Goal: Task Accomplishment & Management: Manage account settings

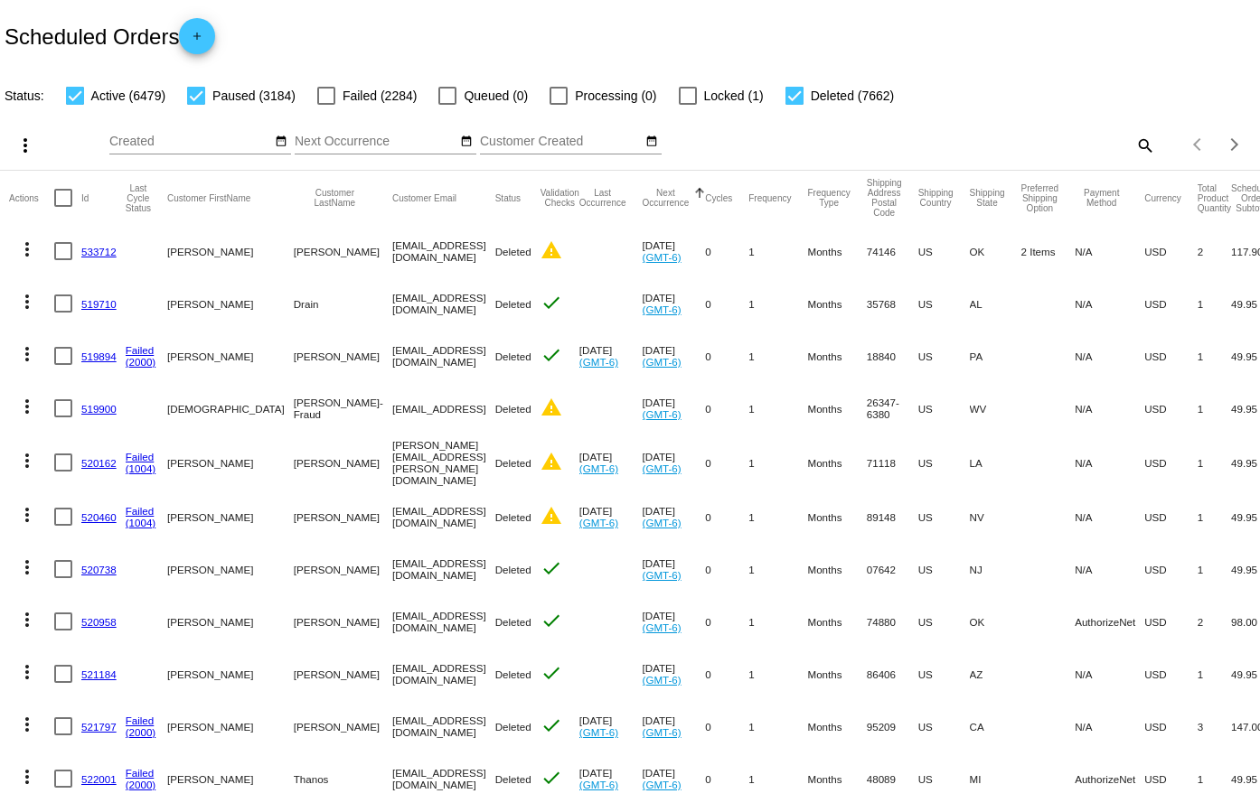
click at [1141, 146] on mat-icon "search" at bounding box center [1144, 145] width 22 height 28
paste input "778267"
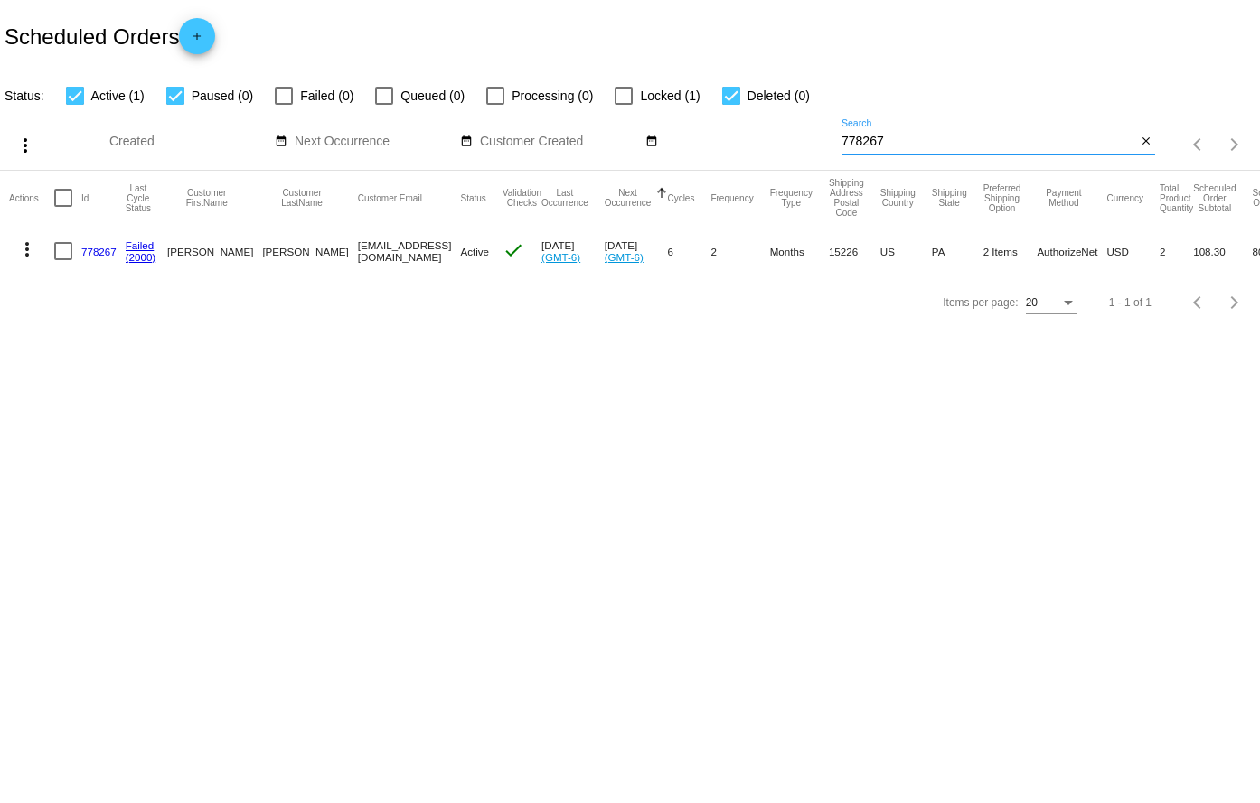
type input "778267"
click at [103, 250] on link "778267" at bounding box center [98, 252] width 35 height 12
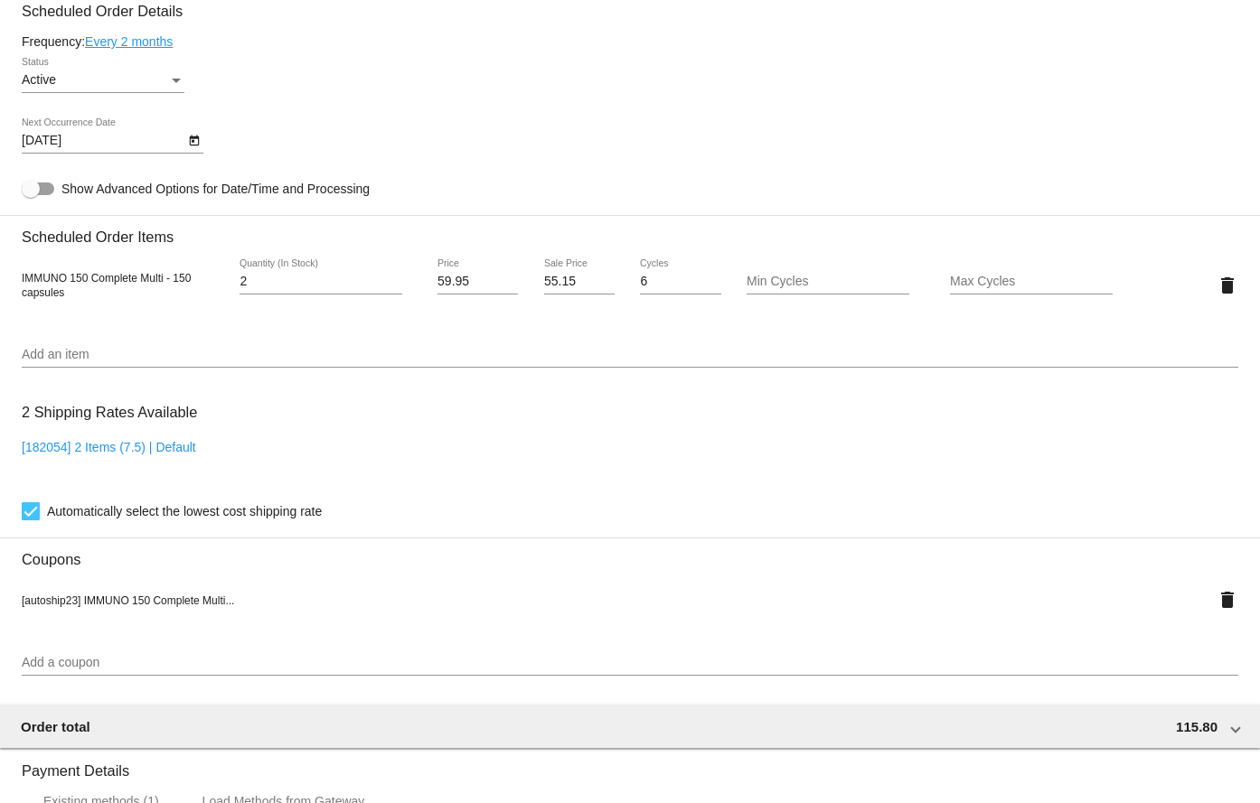
scroll to position [1085, 0]
click at [146, 44] on link "Every 2 months" at bounding box center [129, 40] width 88 height 14
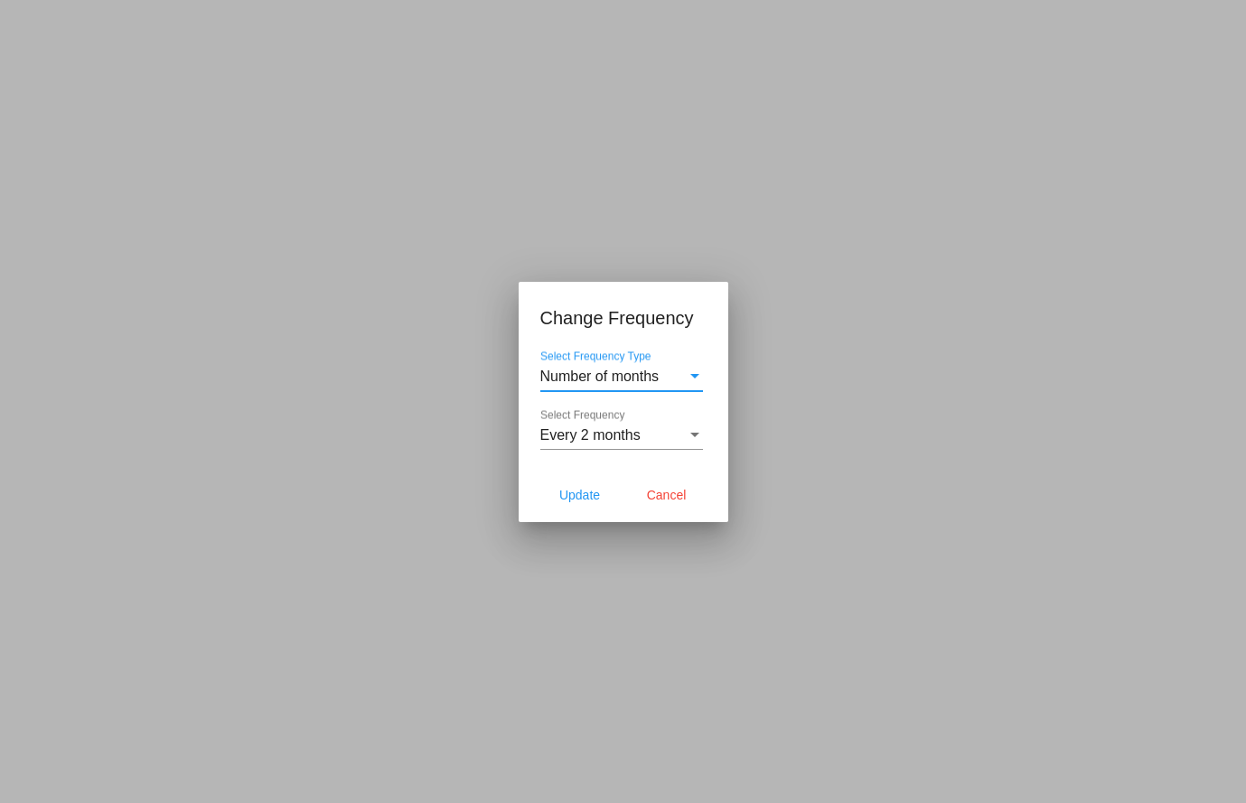
click at [619, 432] on span "Every 2 months" at bounding box center [590, 435] width 100 height 15
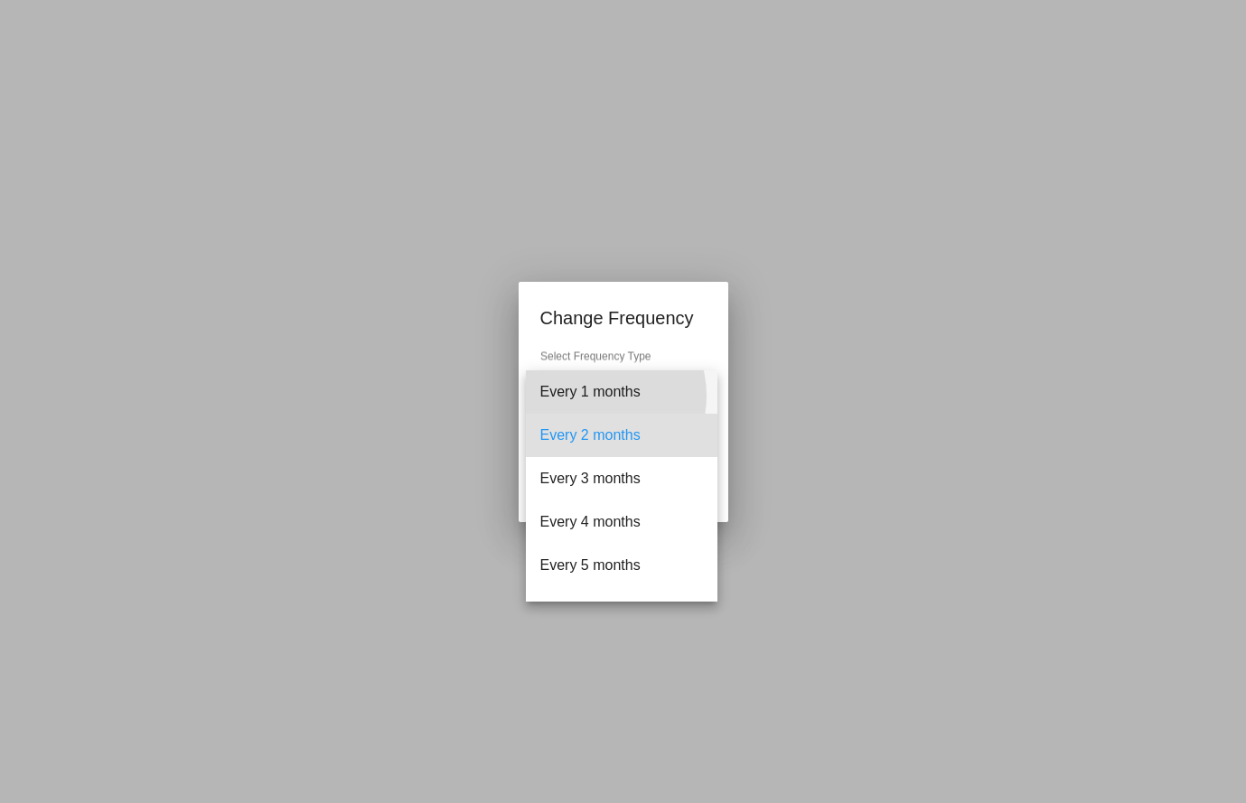
click at [595, 396] on span "Every 1 months" at bounding box center [621, 392] width 163 height 43
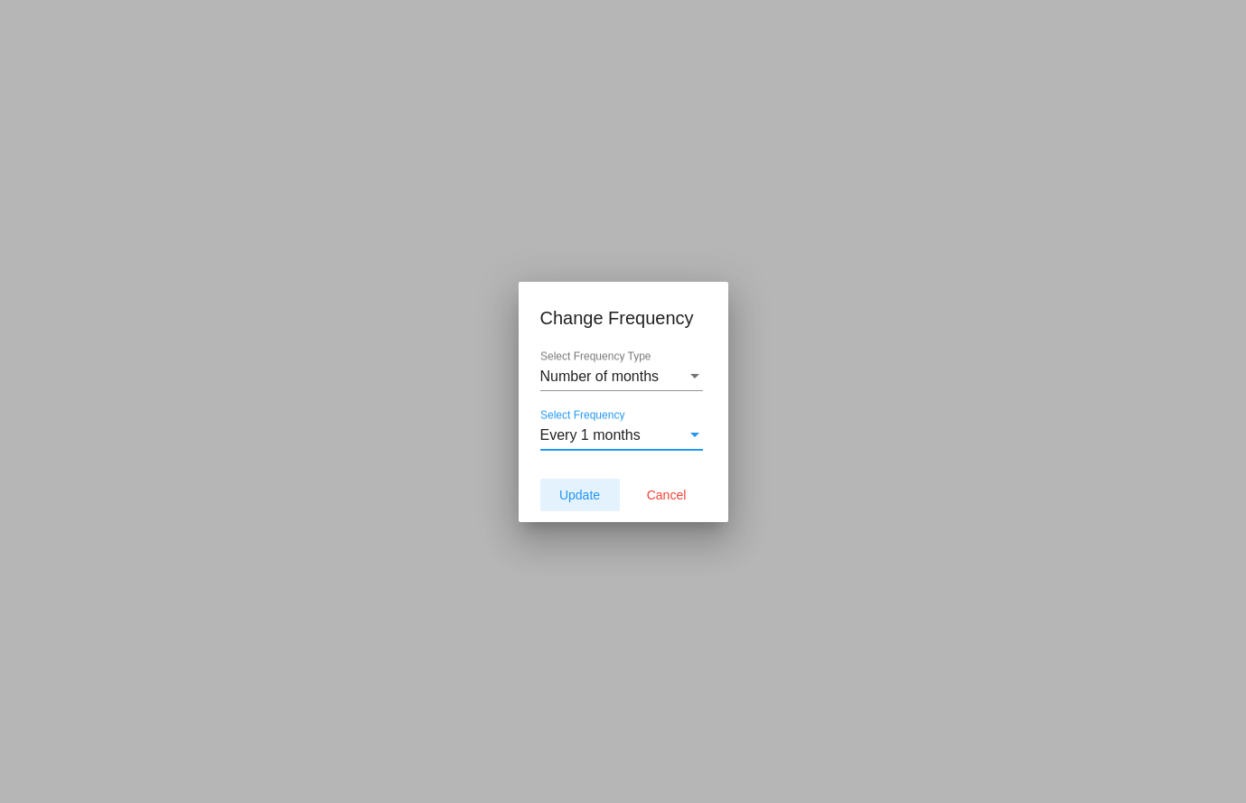
click at [597, 490] on span "Update" at bounding box center [579, 495] width 41 height 14
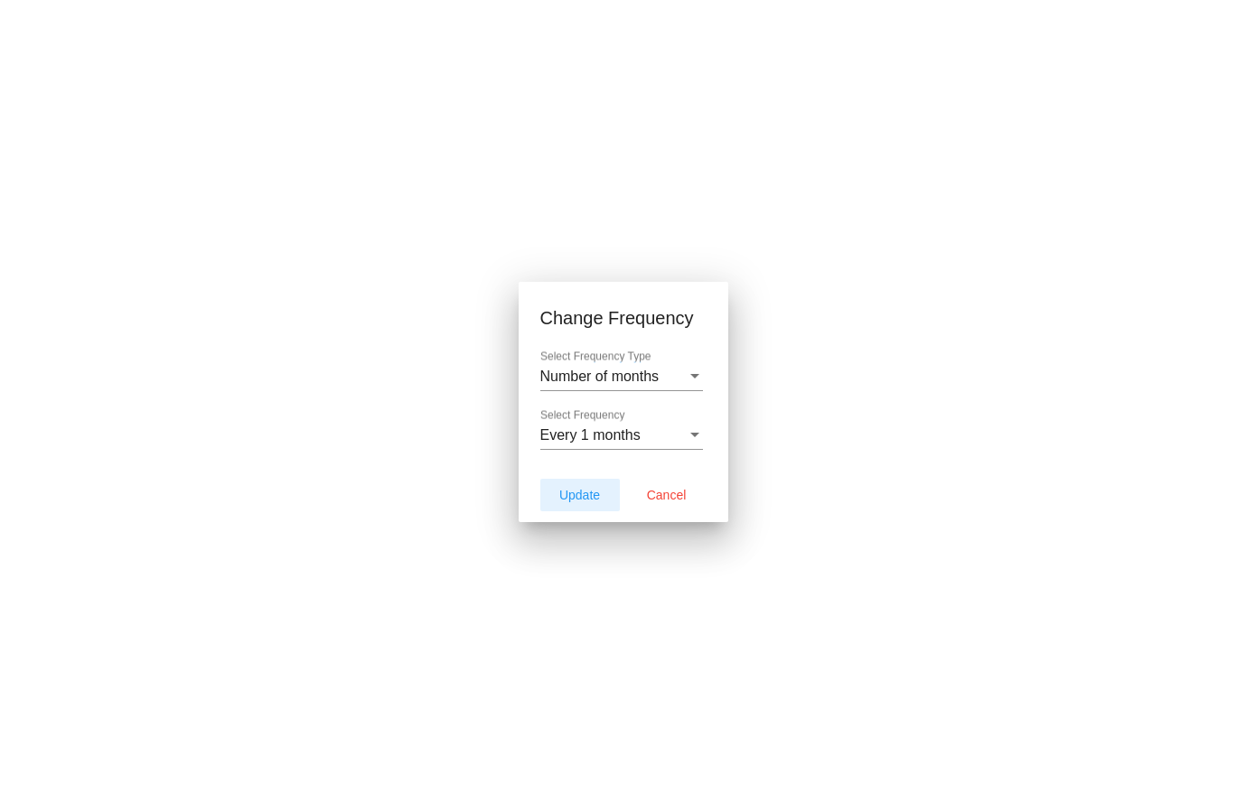
type input "[DATE]"
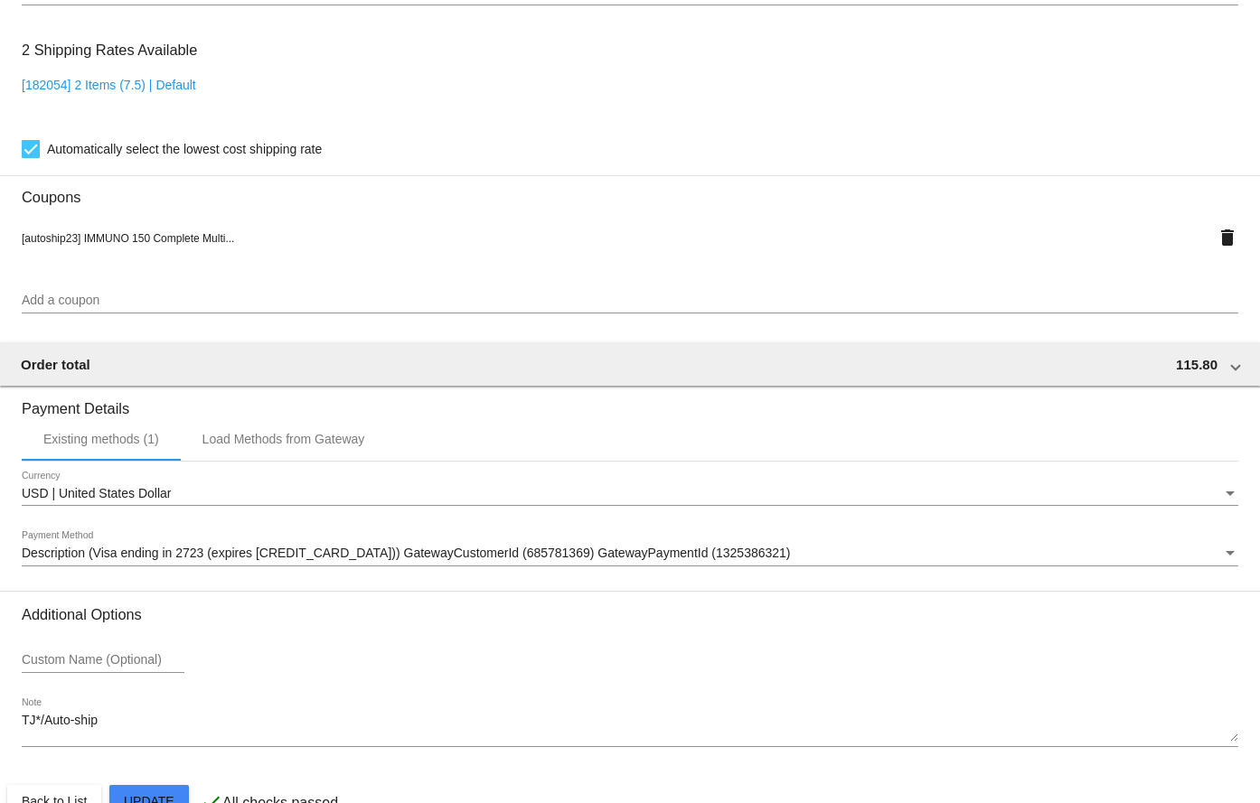
scroll to position [1489, 0]
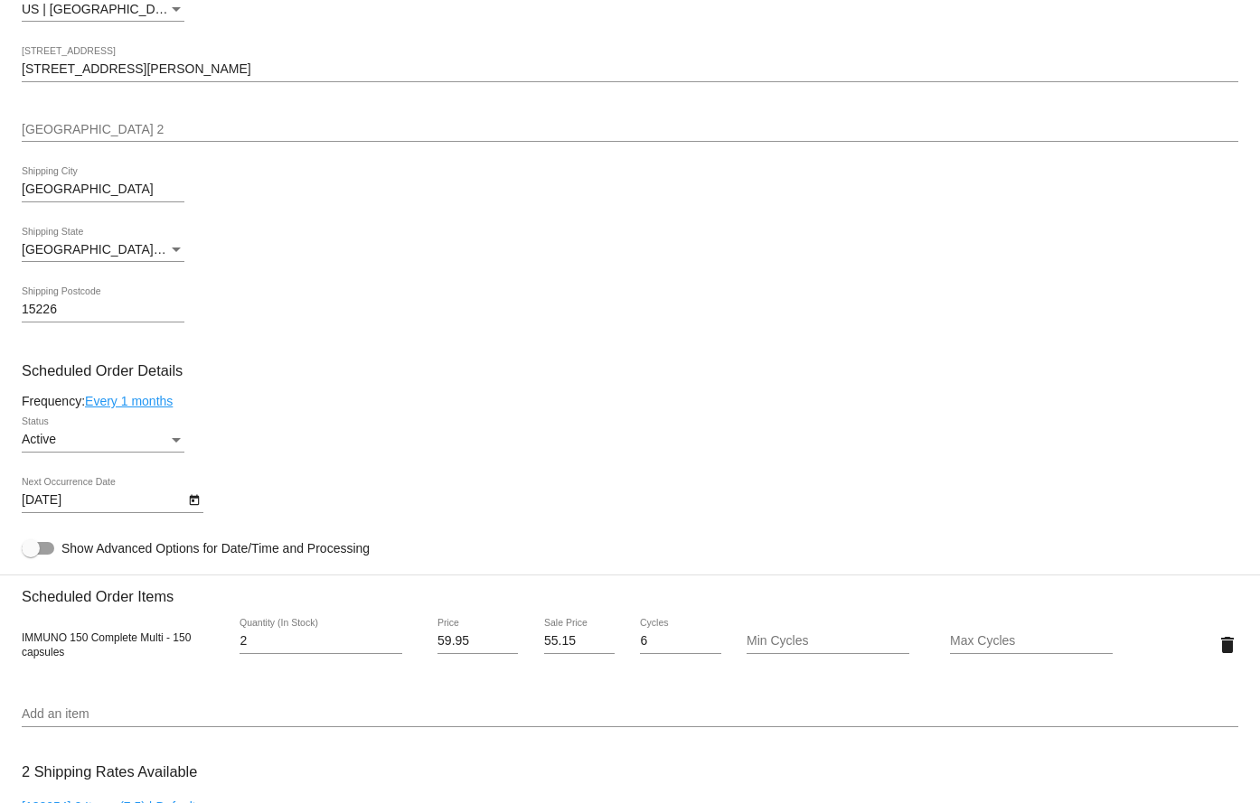
scroll to position [723, 0]
click at [184, 501] on button "Open calendar" at bounding box center [193, 500] width 19 height 19
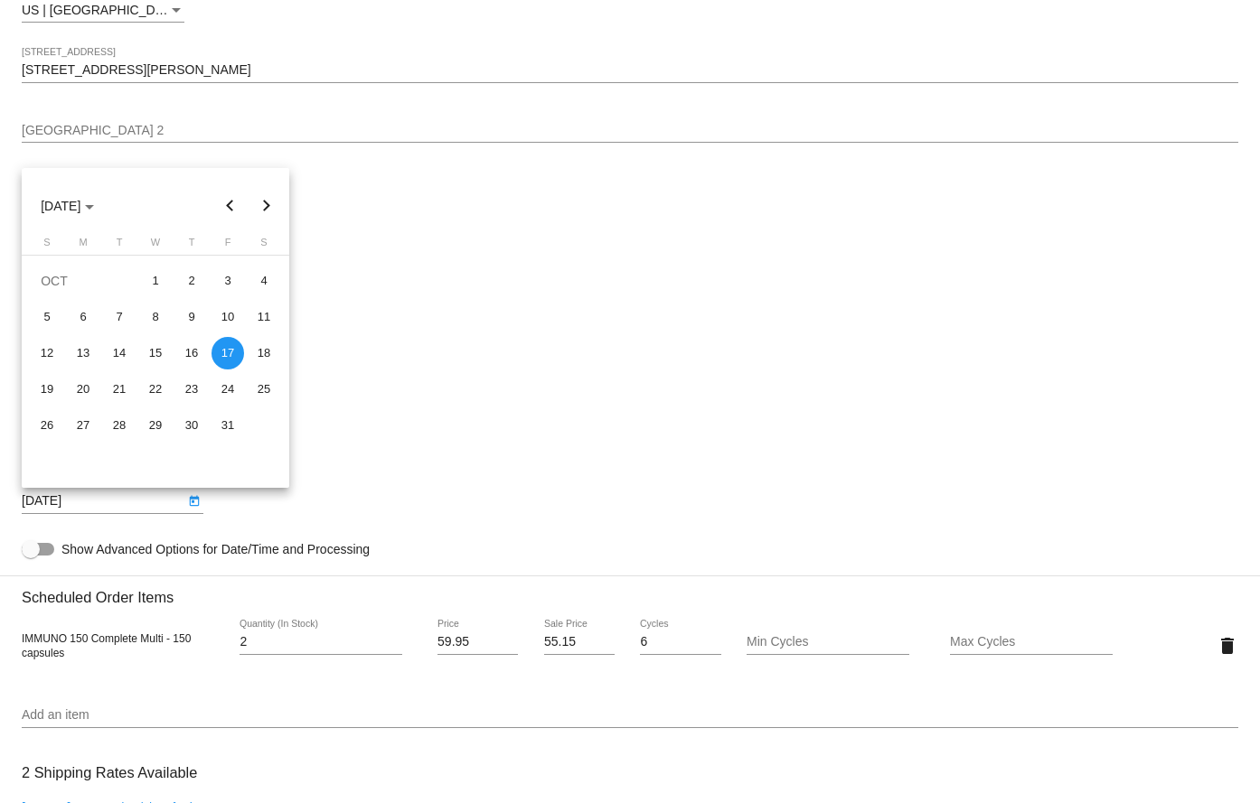
click at [801, 440] on div at bounding box center [630, 401] width 1260 height 803
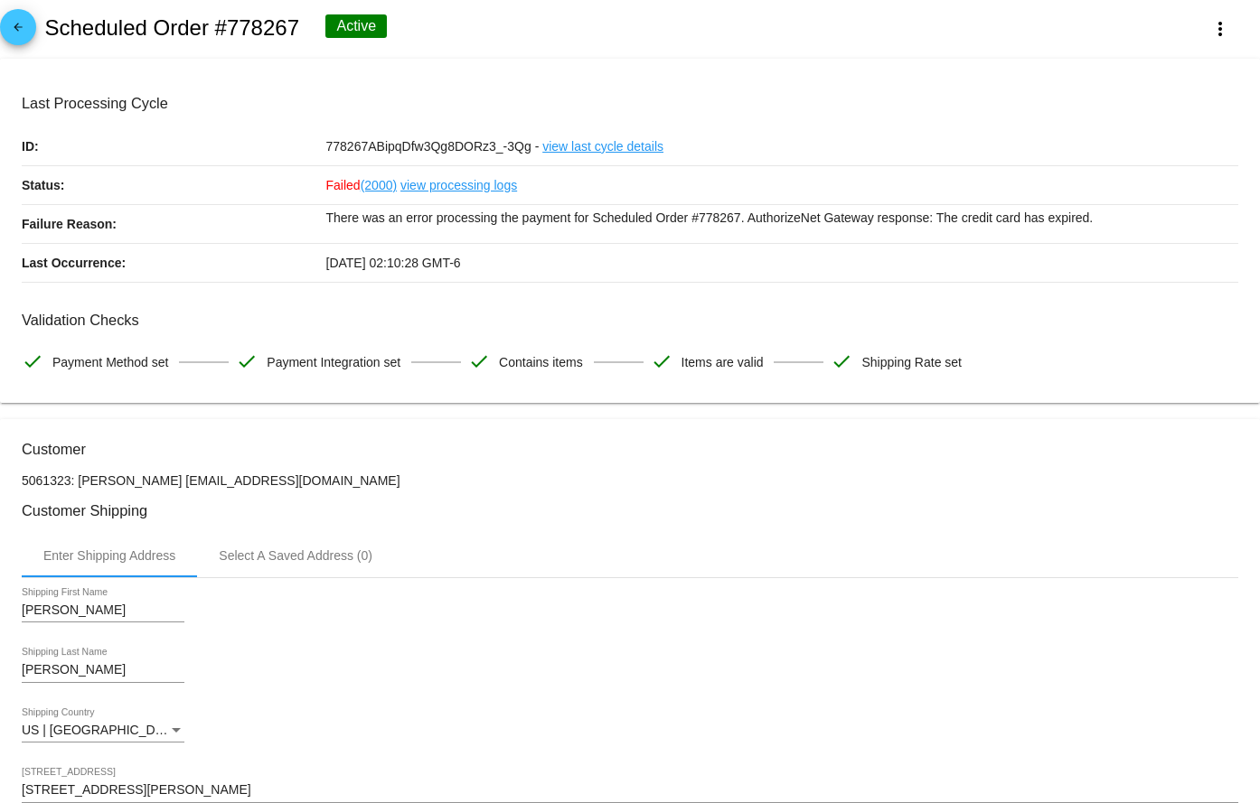
scroll to position [0, 0]
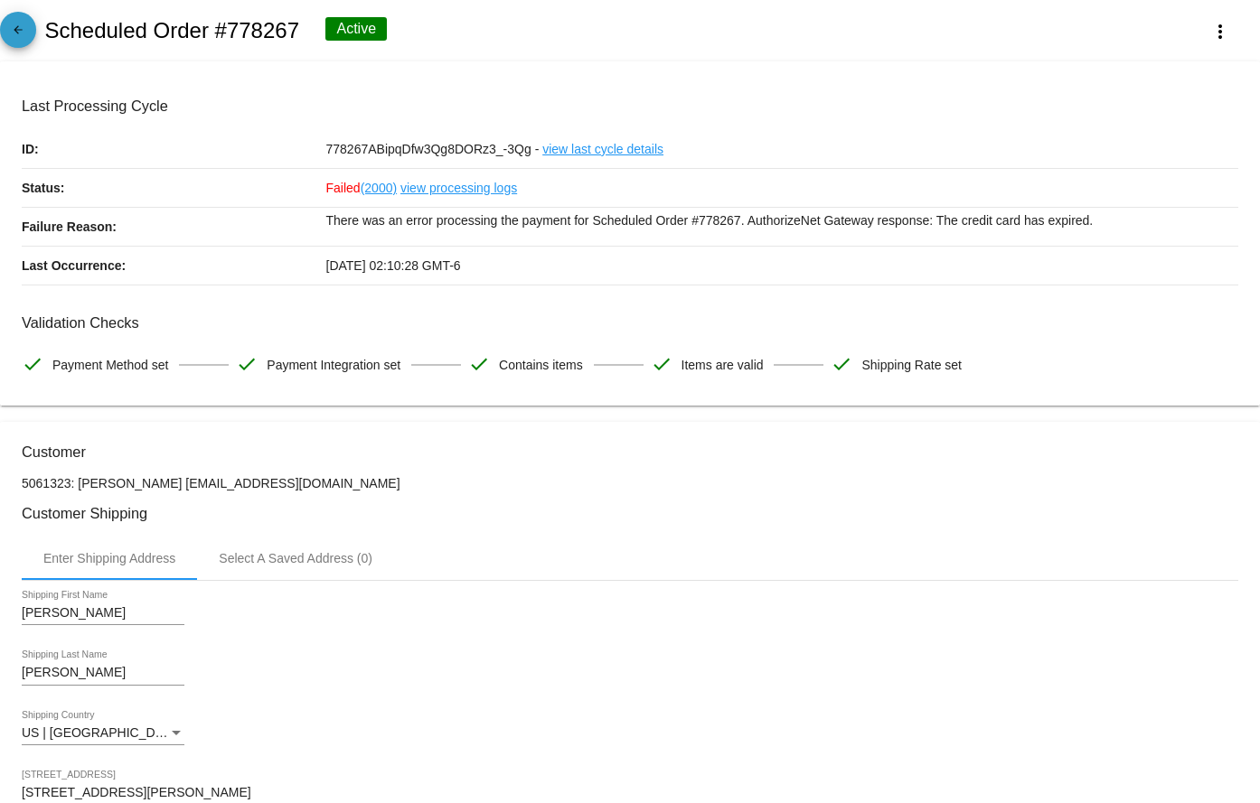
click at [22, 23] on span "arrow_back" at bounding box center [18, 34] width 22 height 44
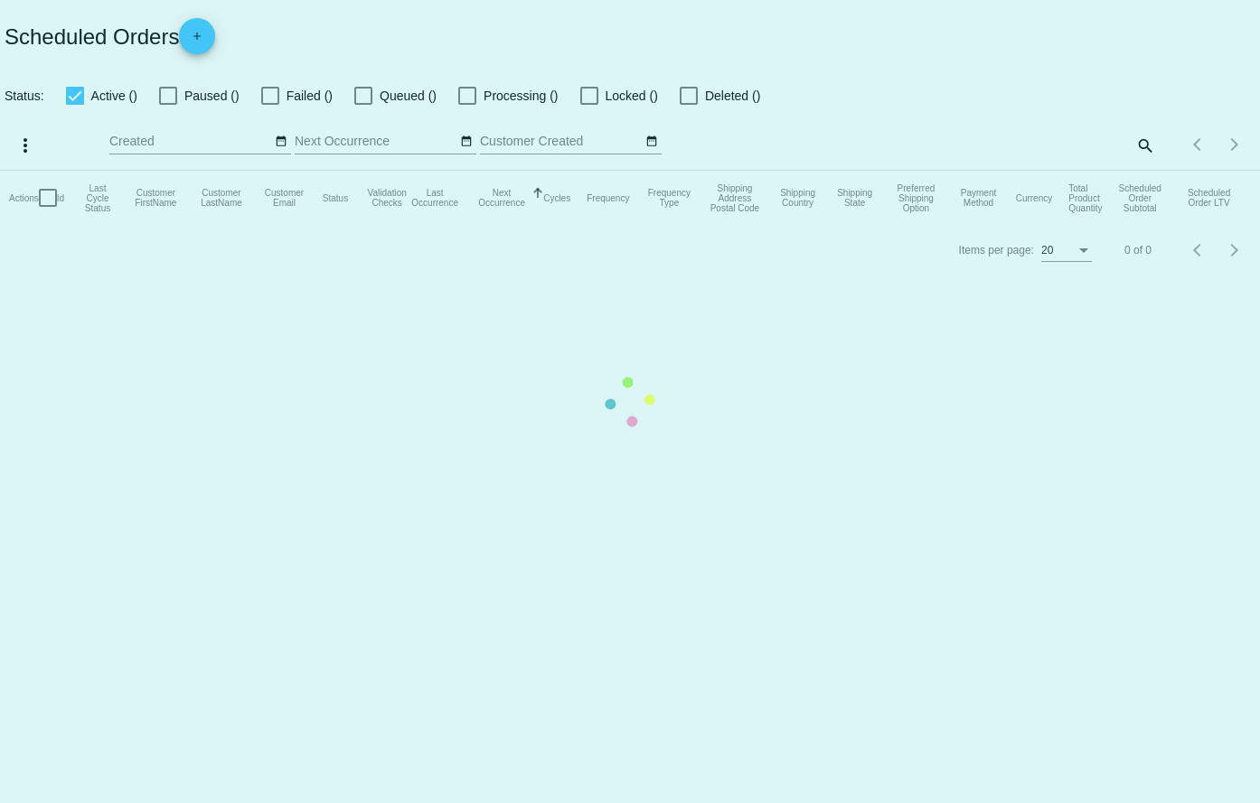
checkbox input "true"
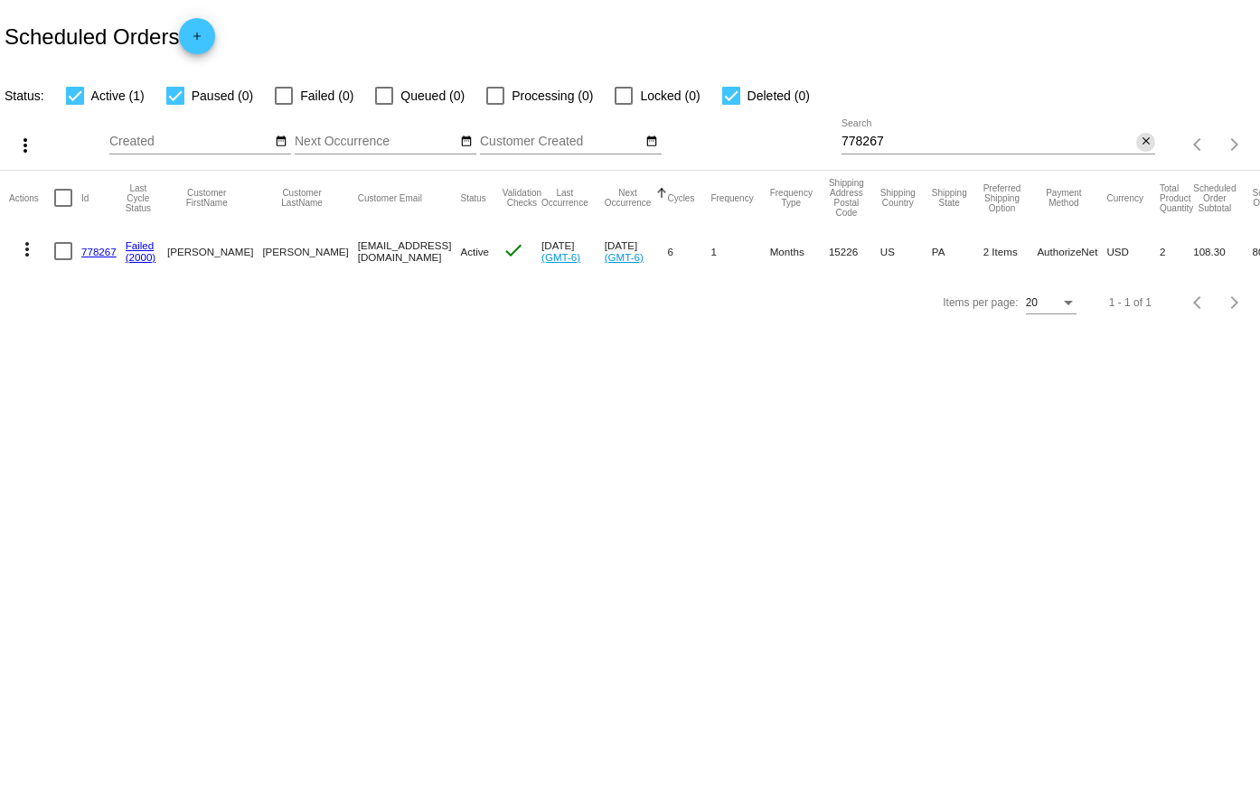
click at [1141, 146] on mat-icon "close" at bounding box center [1146, 142] width 13 height 14
